Goal: Check status: Check status

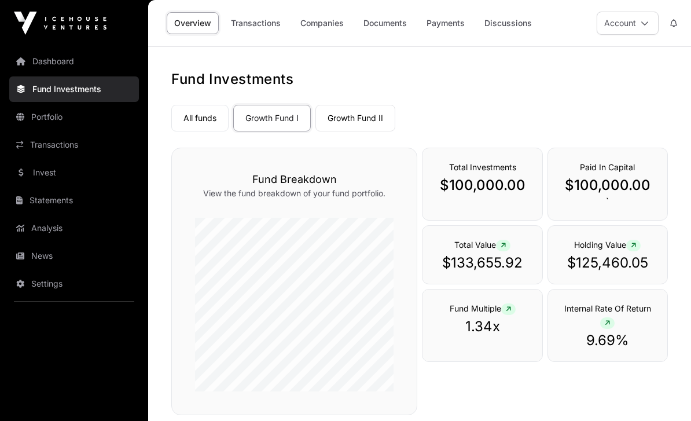
click at [88, 150] on link "Transactions" at bounding box center [74, 144] width 130 height 25
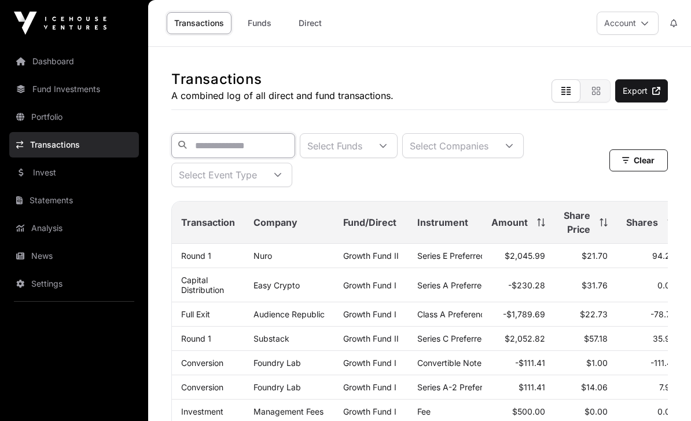
click at [261, 137] on input "text" at bounding box center [233, 145] width 124 height 25
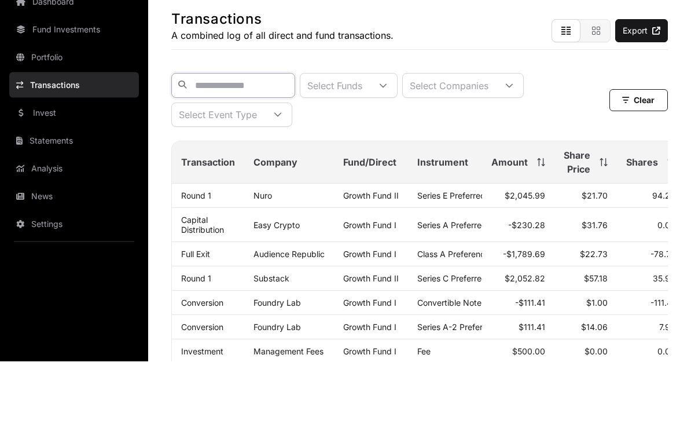
paste input "**********"
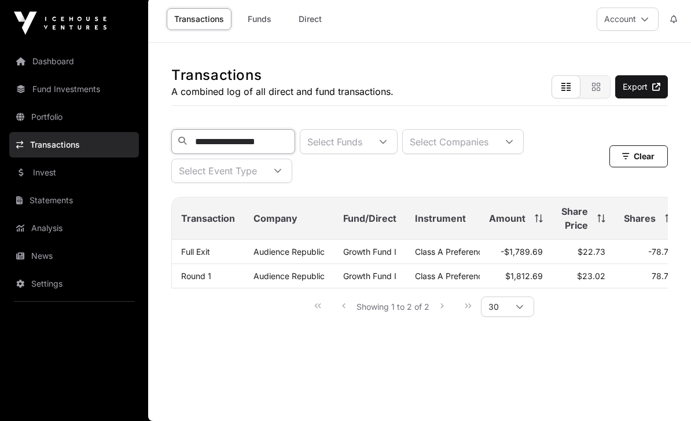
type input "**********"
click at [122, 60] on link "Dashboard" at bounding box center [74, 61] width 130 height 25
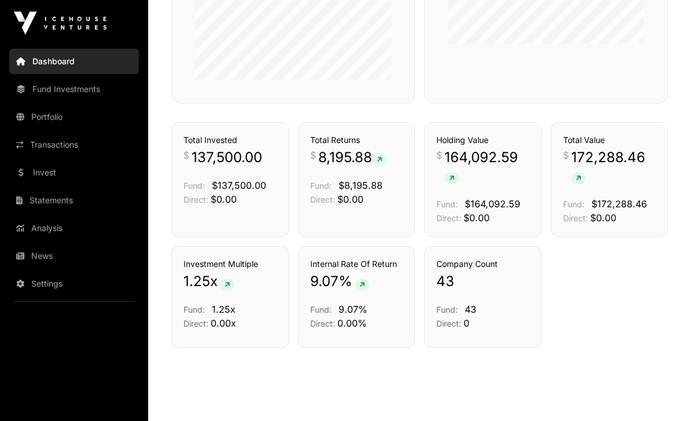
scroll to position [611, 0]
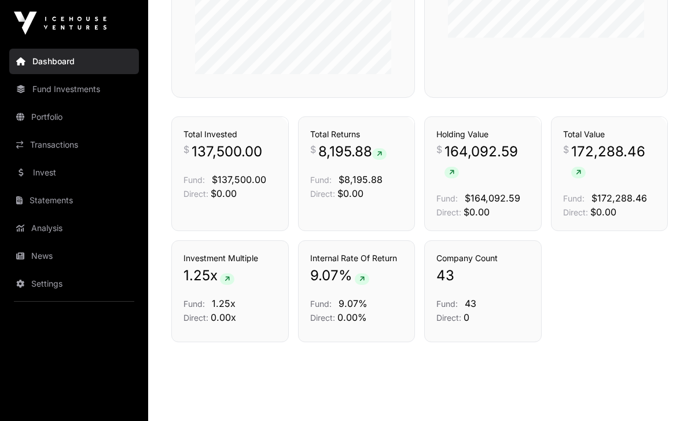
click at [348, 188] on div "Total Returns $ 8,195.88 Fund: $8,195.88 Direct: $0.00" at bounding box center [356, 164] width 93 height 72
click at [374, 102] on link "Transactions" at bounding box center [379, 96] width 48 height 12
click at [385, 102] on link "Transactions" at bounding box center [379, 96] width 48 height 12
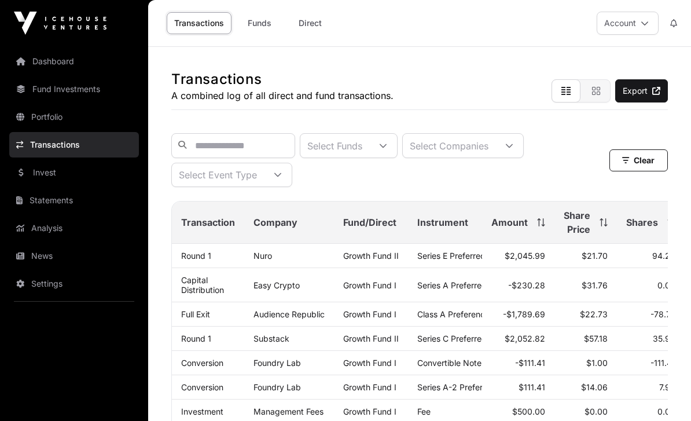
click at [369, 148] on div "Select Funds" at bounding box center [334, 146] width 69 height 24
click at [397, 141] on div at bounding box center [383, 146] width 28 height 24
click at [293, 143] on input "text" at bounding box center [233, 145] width 124 height 25
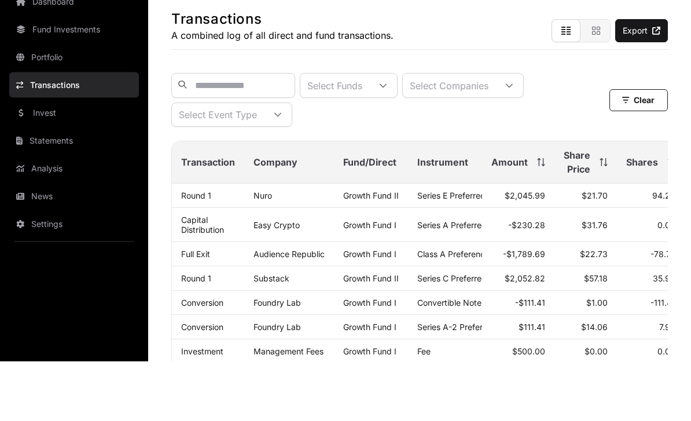
click at [398, 47] on div "Transactions A combined log of all direct and fund transactions. Export" at bounding box center [419, 78] width 497 height 63
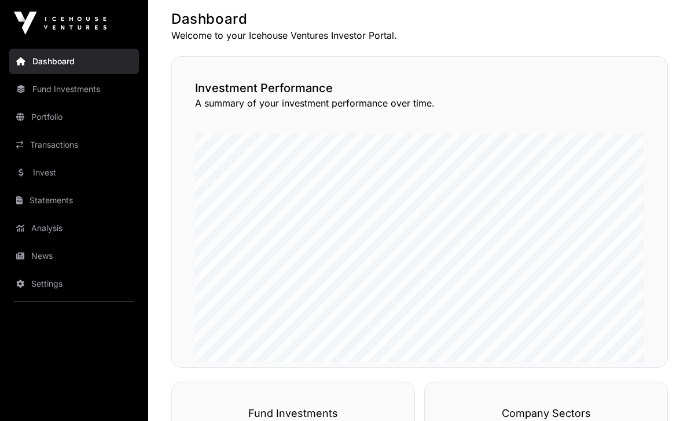
scroll to position [611, 0]
